Goal: Transaction & Acquisition: Purchase product/service

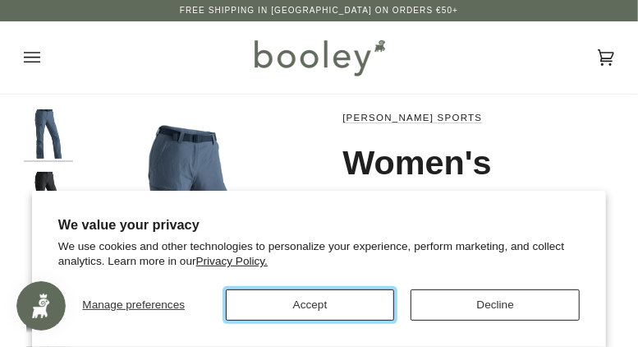
click at [338, 303] on button "Accept" at bounding box center [310, 304] width 169 height 31
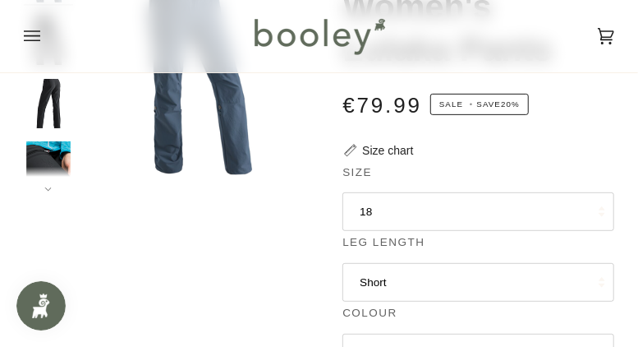
scroll to position [164, 0]
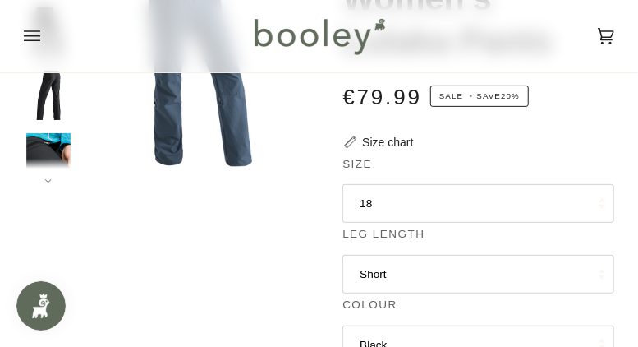
click at [397, 197] on button "18" at bounding box center [479, 203] width 272 height 39
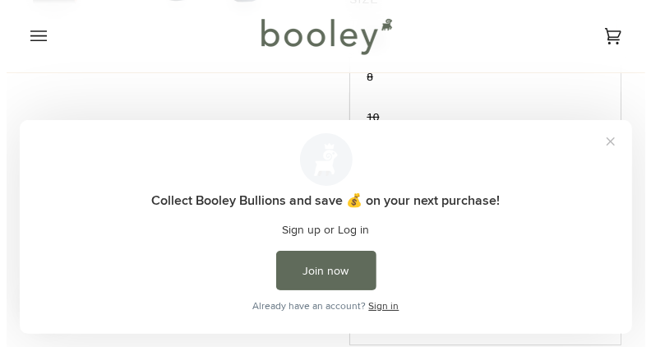
scroll to position [246, 0]
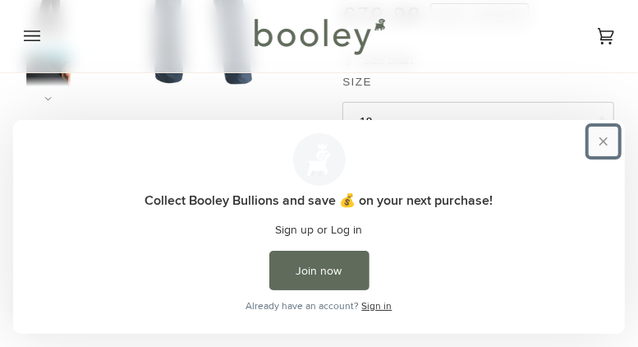
click at [618, 140] on button "Close prompt" at bounding box center [604, 141] width 30 height 30
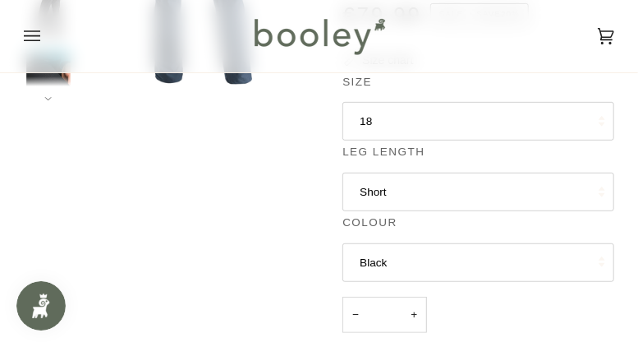
click at [380, 118] on button "18" at bounding box center [479, 121] width 272 height 39
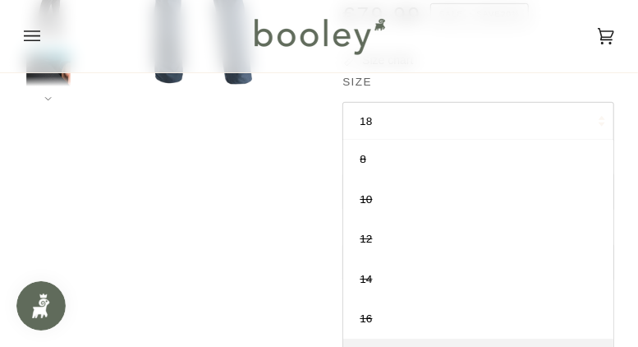
click at [255, 161] on div "Zoom Zoom Zoom" at bounding box center [319, 285] width 591 height 844
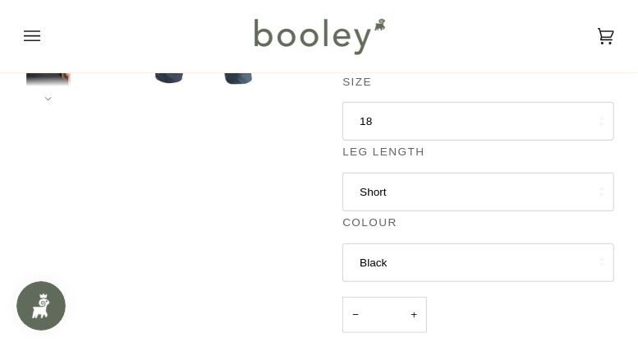
click at [35, 36] on icon "Open menu" at bounding box center [32, 36] width 16 height 25
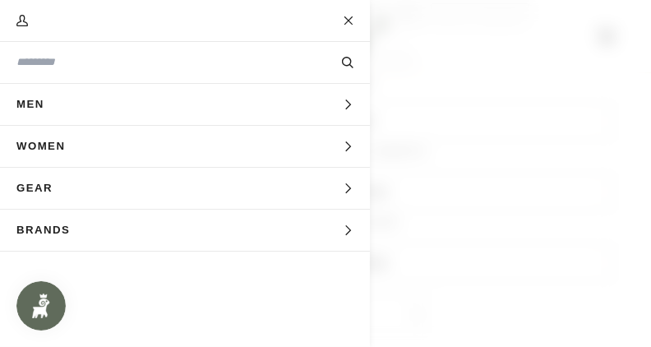
click at [346, 145] on icon "Main menu" at bounding box center [348, 146] width 11 height 11
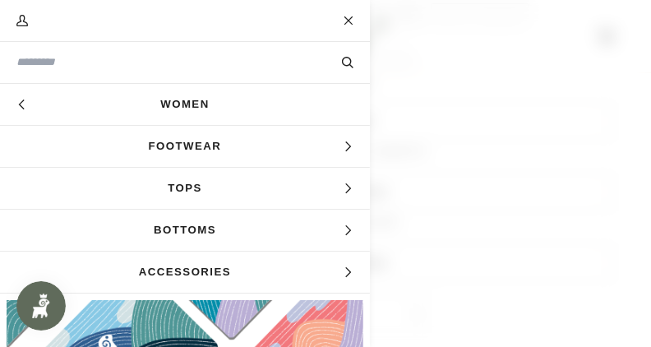
click at [343, 229] on icon "Main menu" at bounding box center [348, 230] width 11 height 11
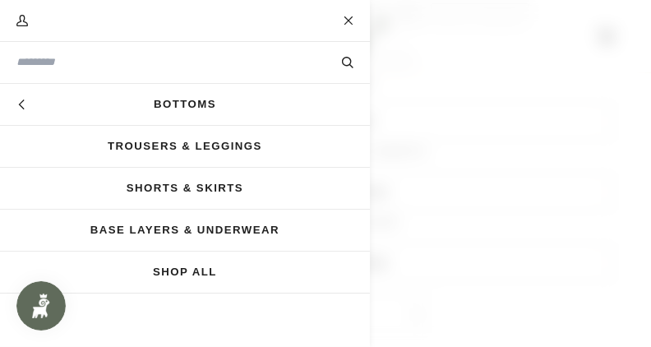
click at [260, 230] on link "Base Layers & Underwear" at bounding box center [185, 229] width 370 height 41
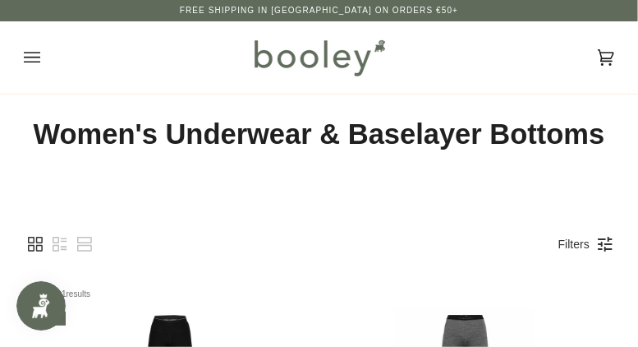
click at [31, 58] on icon "Open menu" at bounding box center [32, 57] width 16 height 25
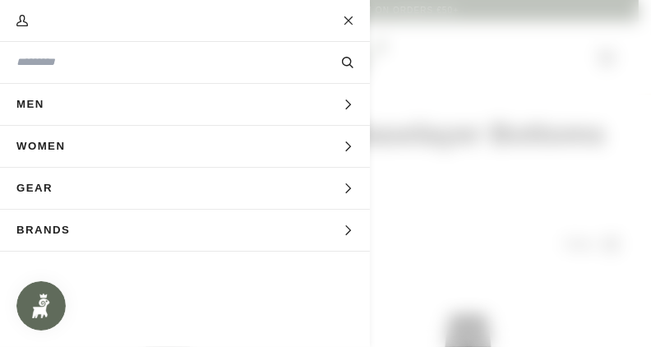
click at [347, 146] on icon "Main menu" at bounding box center [348, 146] width 11 height 11
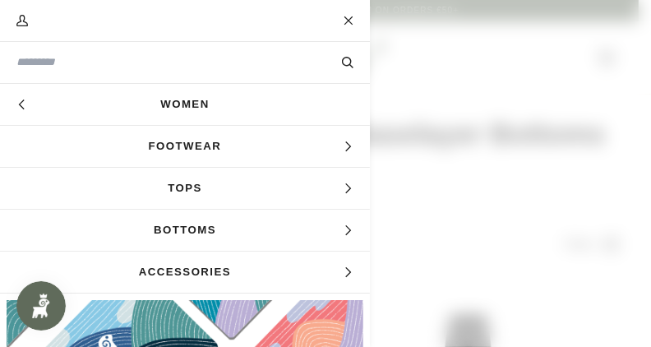
click at [343, 227] on icon "Main menu" at bounding box center [348, 230] width 11 height 11
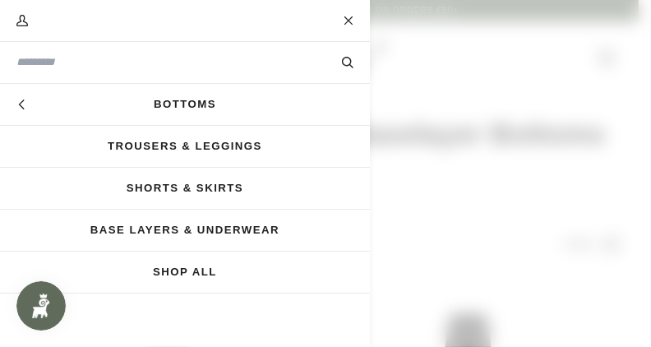
click at [251, 140] on link "Trousers & Leggings" at bounding box center [185, 146] width 370 height 41
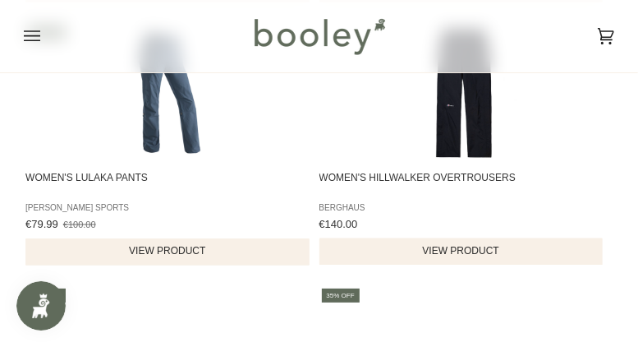
scroll to position [821, 0]
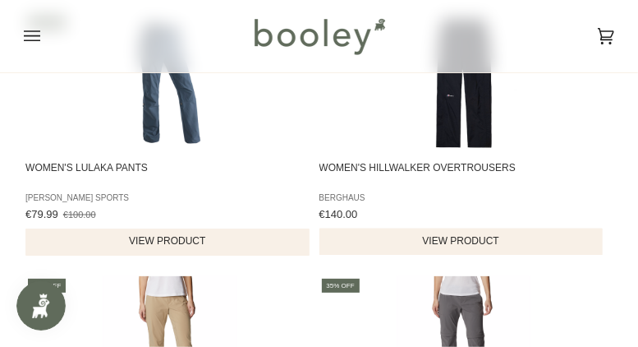
click at [111, 165] on span "Women's Lulaka Pants" at bounding box center [167, 174] width 285 height 26
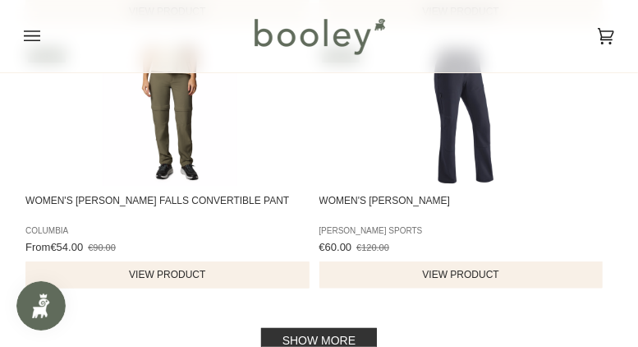
scroll to position [2711, 0]
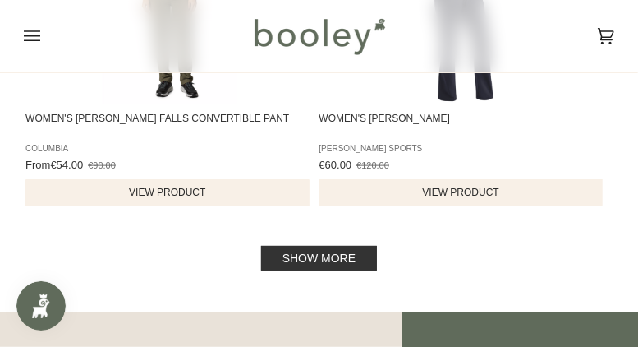
click at [323, 260] on link "Show more" at bounding box center [319, 258] width 116 height 25
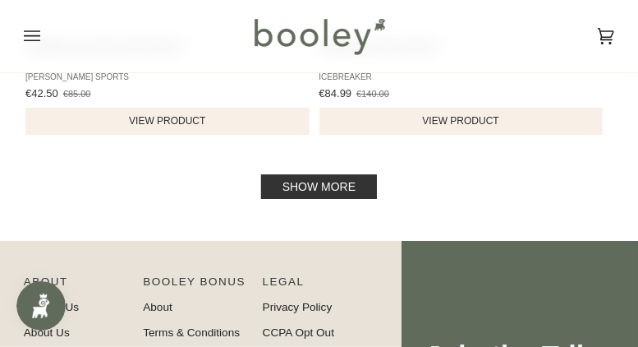
scroll to position [5422, 0]
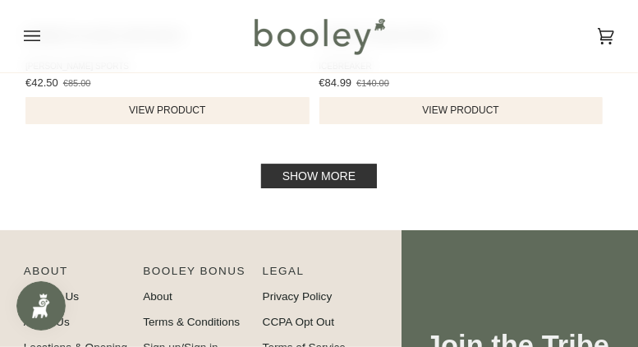
click at [316, 181] on link "Show more" at bounding box center [319, 175] width 116 height 25
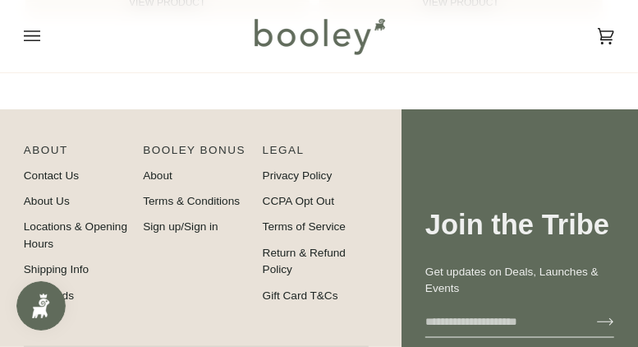
scroll to position [6736, 0]
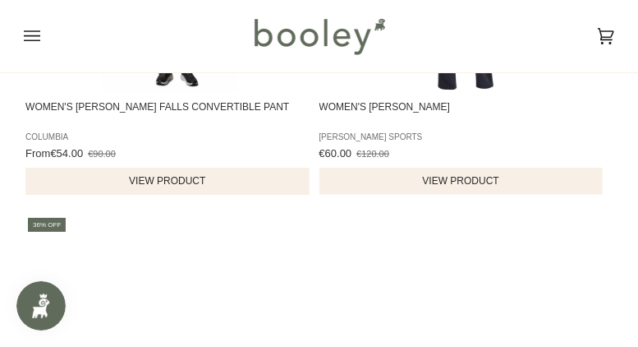
scroll to position [2711, 0]
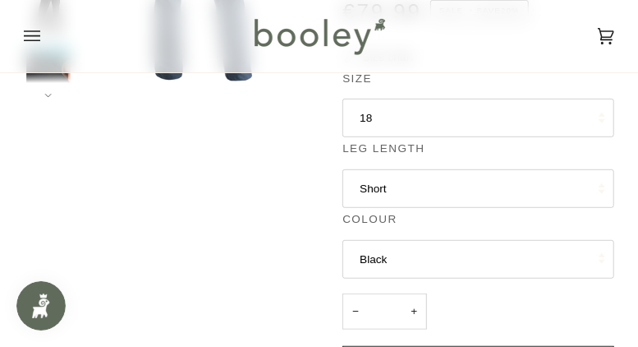
scroll to position [246, 0]
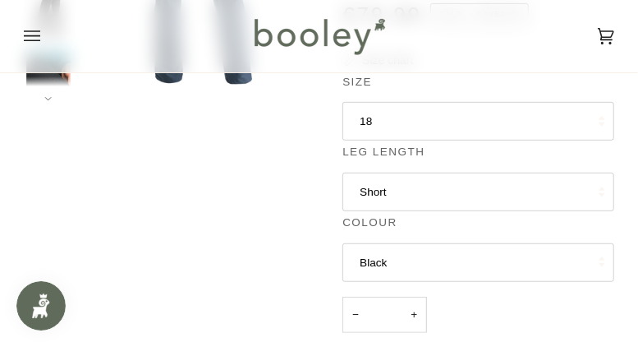
click at [377, 131] on button "18" at bounding box center [479, 121] width 272 height 39
